Goal: Task Accomplishment & Management: Use online tool/utility

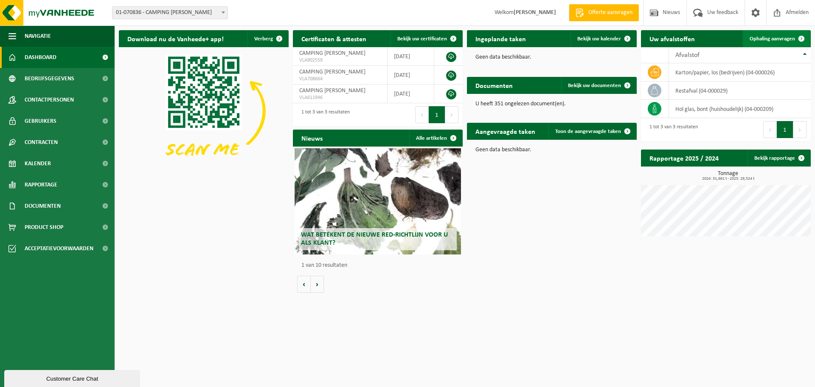
click at [770, 35] on link "Ophaling aanvragen" at bounding box center [776, 38] width 67 height 17
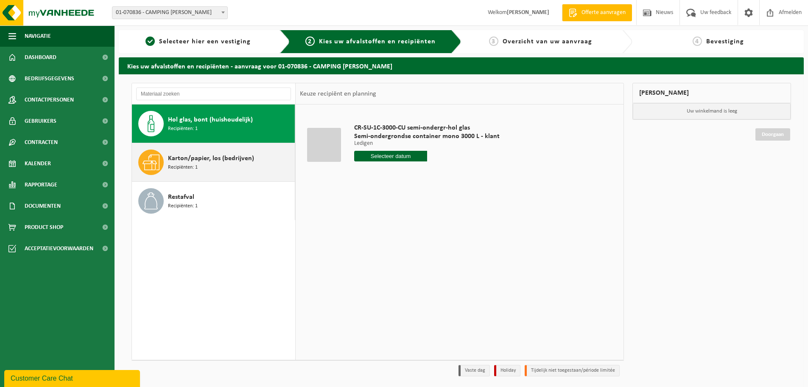
click at [199, 160] on span "Karton/papier, los (bedrijven)" at bounding box center [211, 158] width 86 height 10
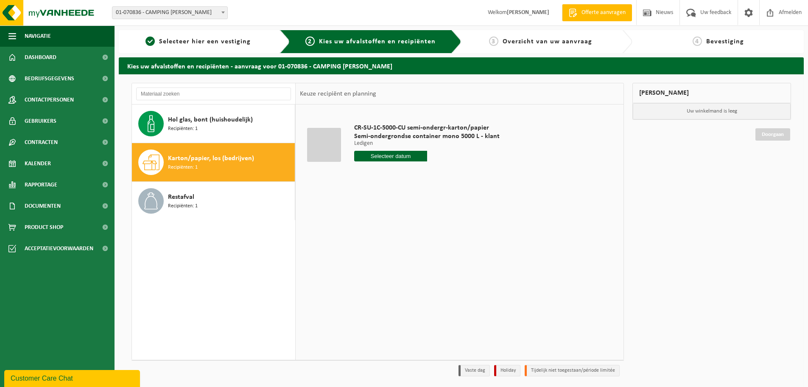
click at [375, 154] on input "text" at bounding box center [390, 156] width 73 height 11
click at [374, 248] on div "23" at bounding box center [377, 245] width 15 height 14
type input "Van [DATE]"
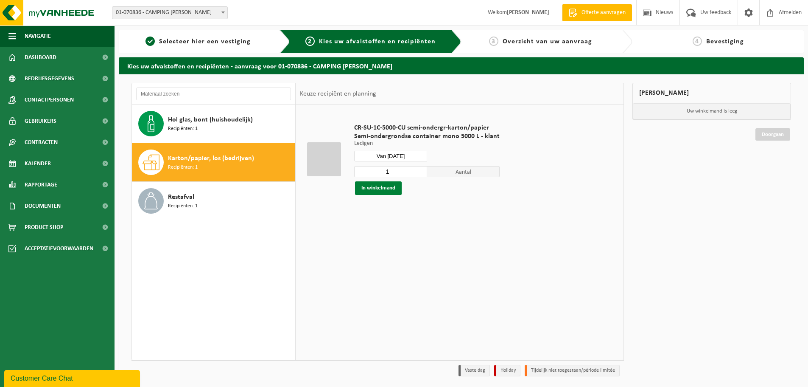
click at [388, 188] on button "In winkelmand" at bounding box center [378, 188] width 47 height 14
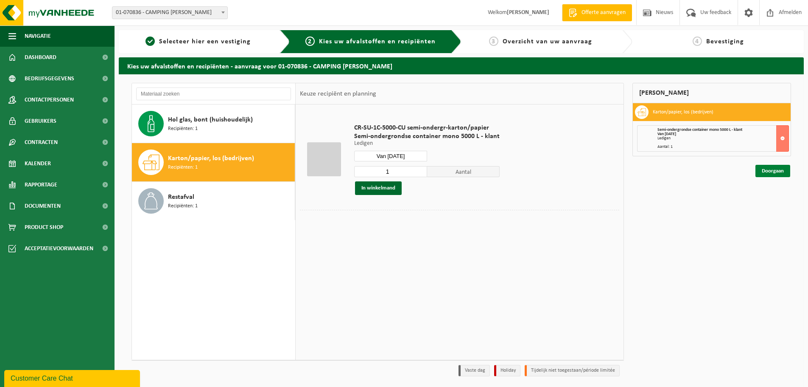
click at [770, 169] on link "Doorgaan" at bounding box center [773, 171] width 35 height 12
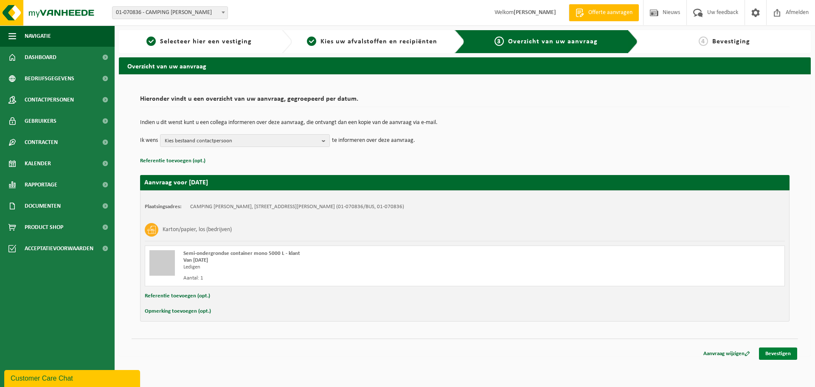
click at [767, 348] on link "Bevestigen" at bounding box center [778, 353] width 38 height 12
